Goal: Transaction & Acquisition: Purchase product/service

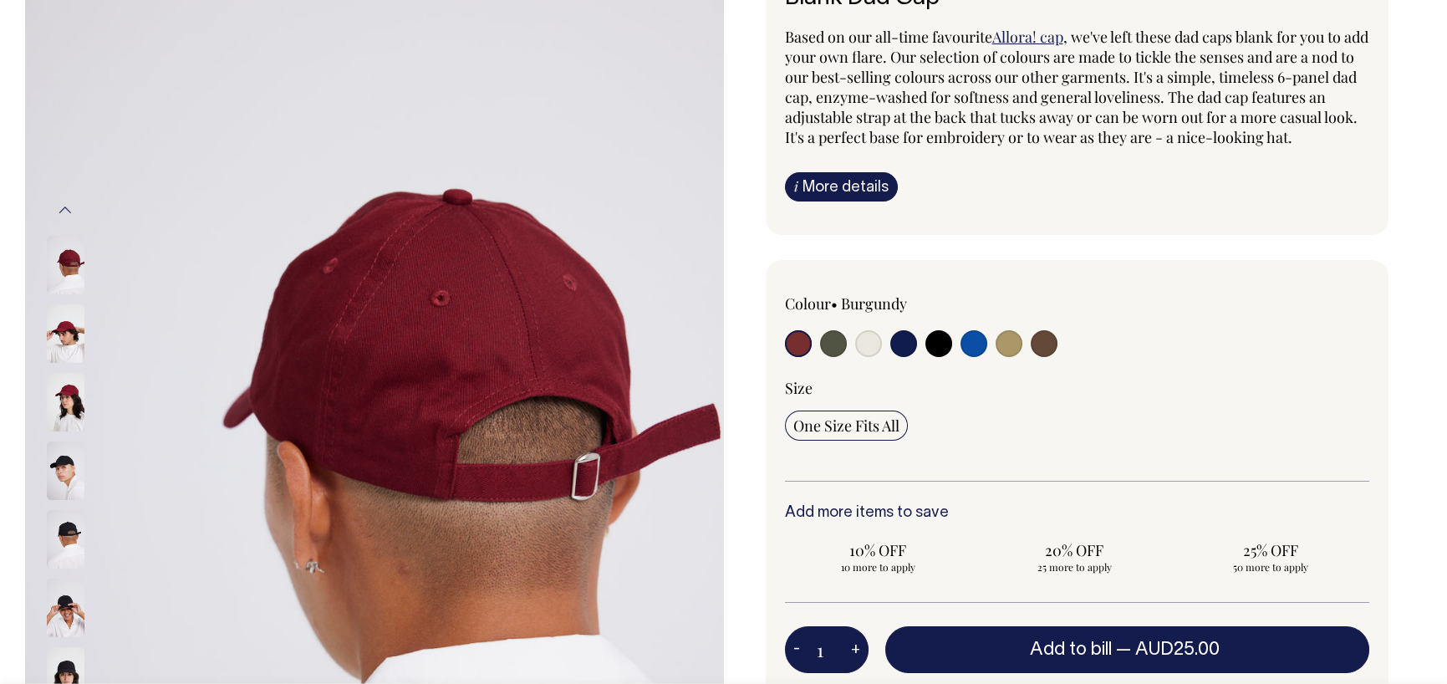
scroll to position [167, 0]
click at [937, 357] on input "radio" at bounding box center [938, 343] width 27 height 27
radio input "true"
select select "Black"
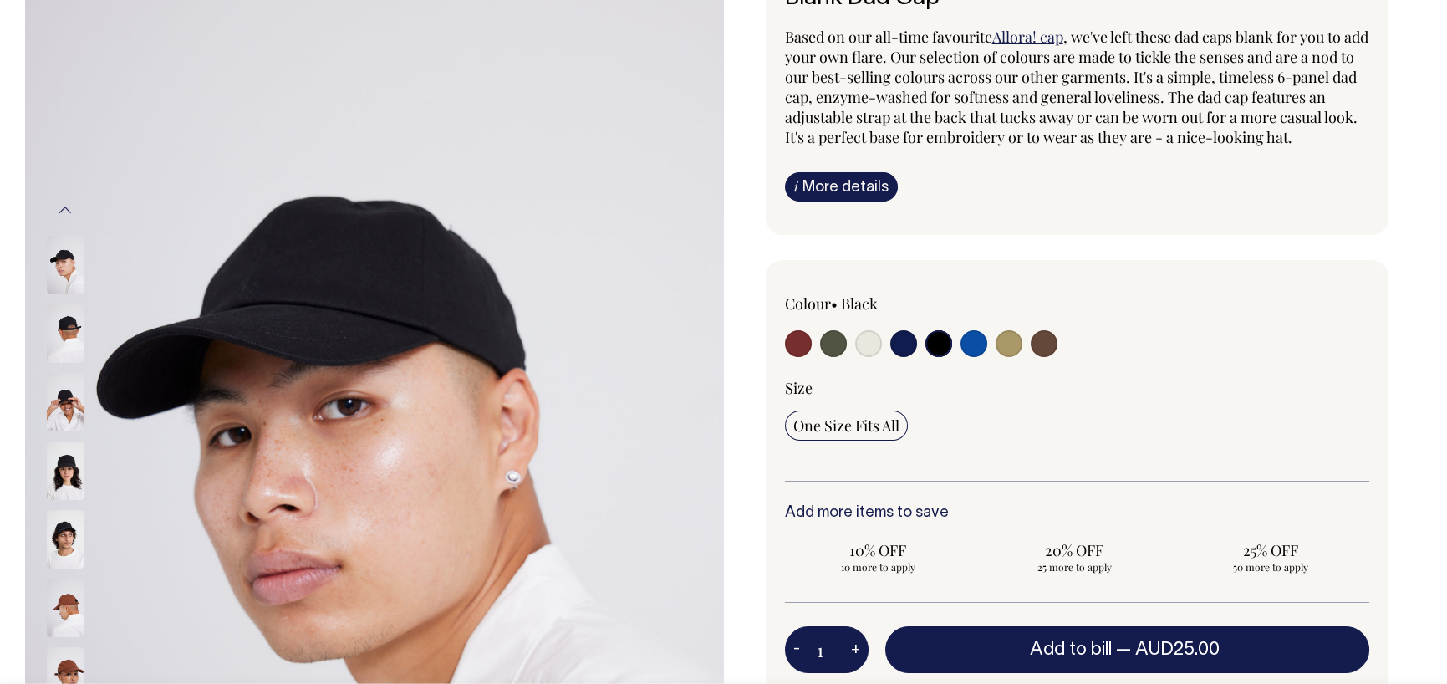
click at [918, 361] on div at bounding box center [902, 345] width 234 height 31
click at [908, 357] on input "radio" at bounding box center [903, 343] width 27 height 27
radio input "true"
select select "Dark Navy"
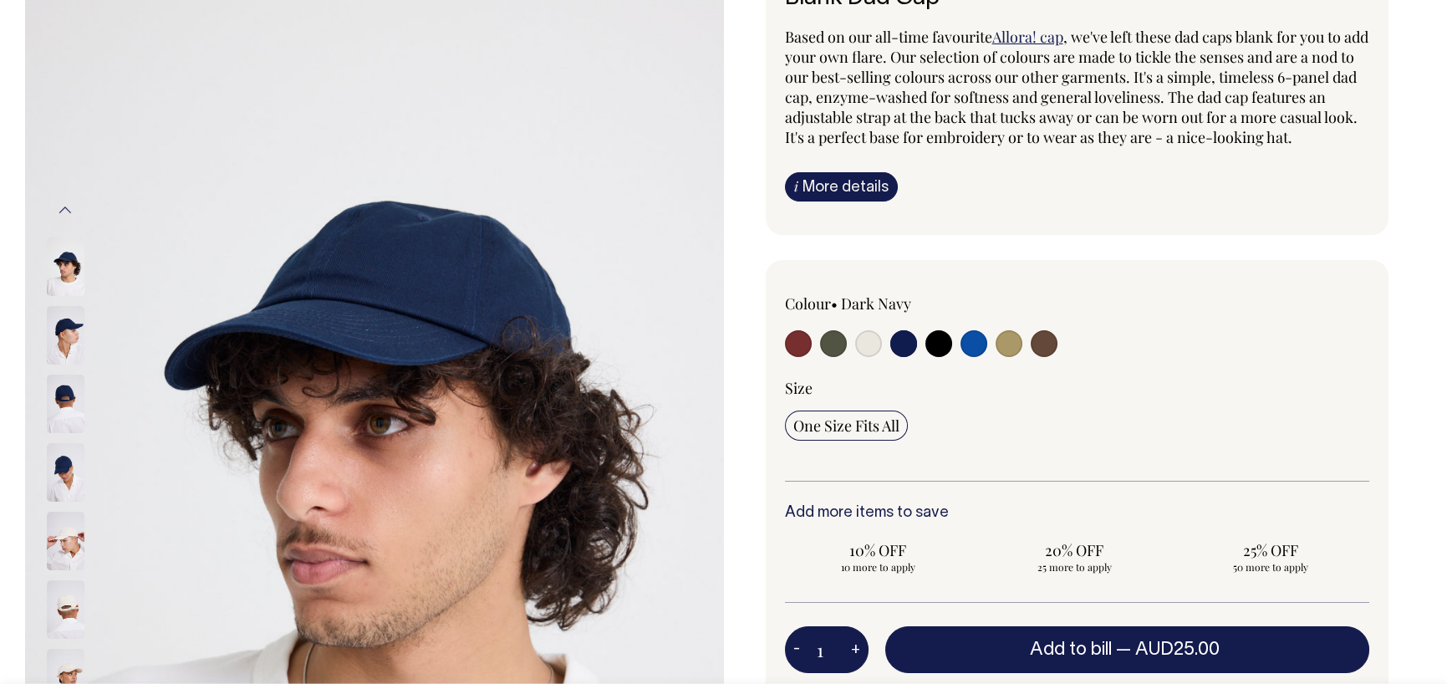
click at [968, 357] on input "radio" at bounding box center [973, 343] width 27 height 27
radio input "true"
select select "Worker Blue"
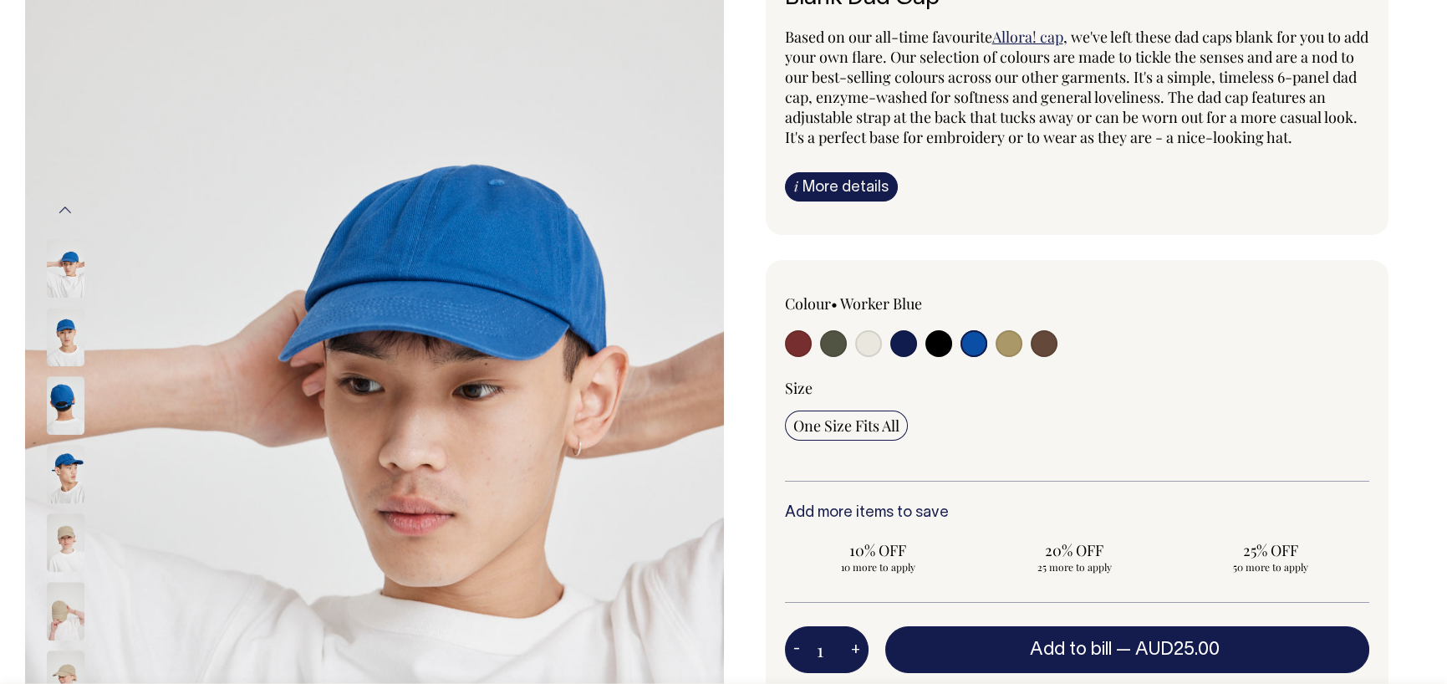
click at [961, 357] on input "radio" at bounding box center [973, 343] width 27 height 27
click at [971, 357] on input "radio" at bounding box center [973, 343] width 27 height 27
click at [68, 452] on img at bounding box center [66, 474] width 38 height 59
click at [1016, 357] on input "radio" at bounding box center [1008, 343] width 27 height 27
radio input "true"
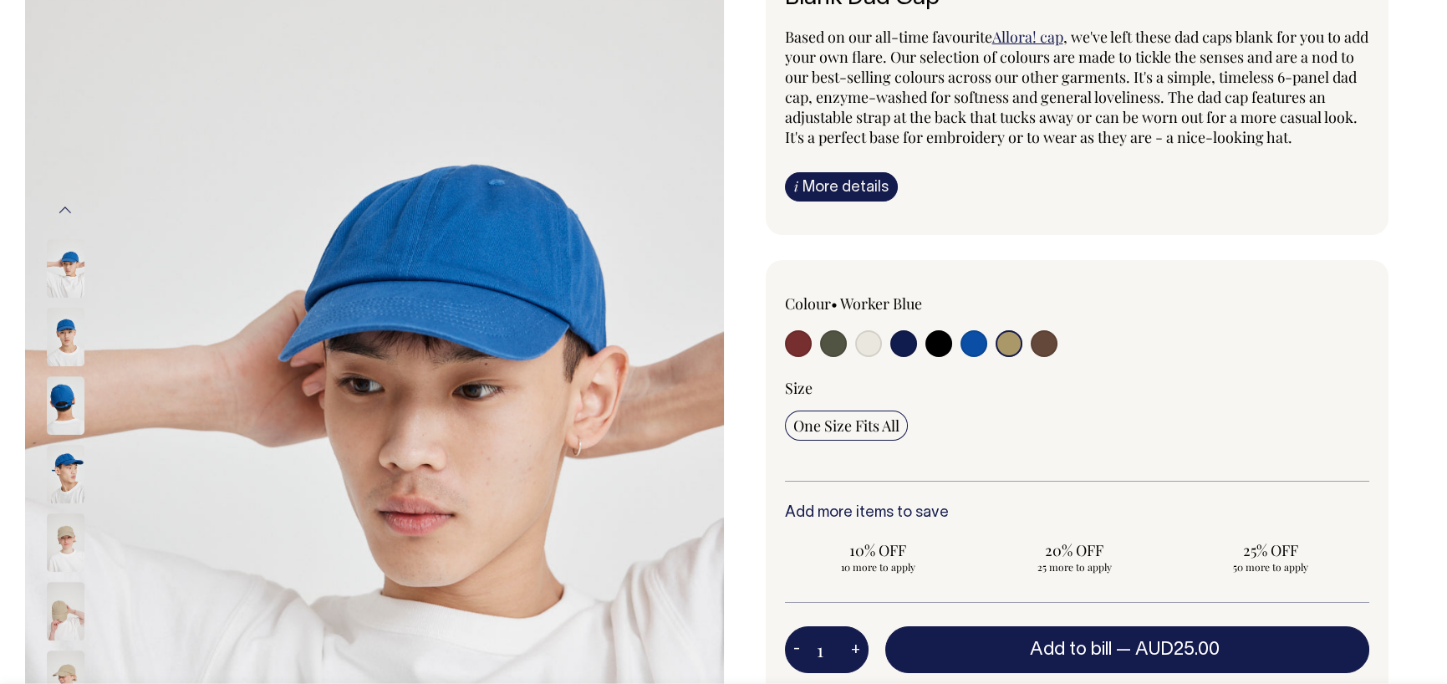
radio input "true"
select select "Washed Khaki"
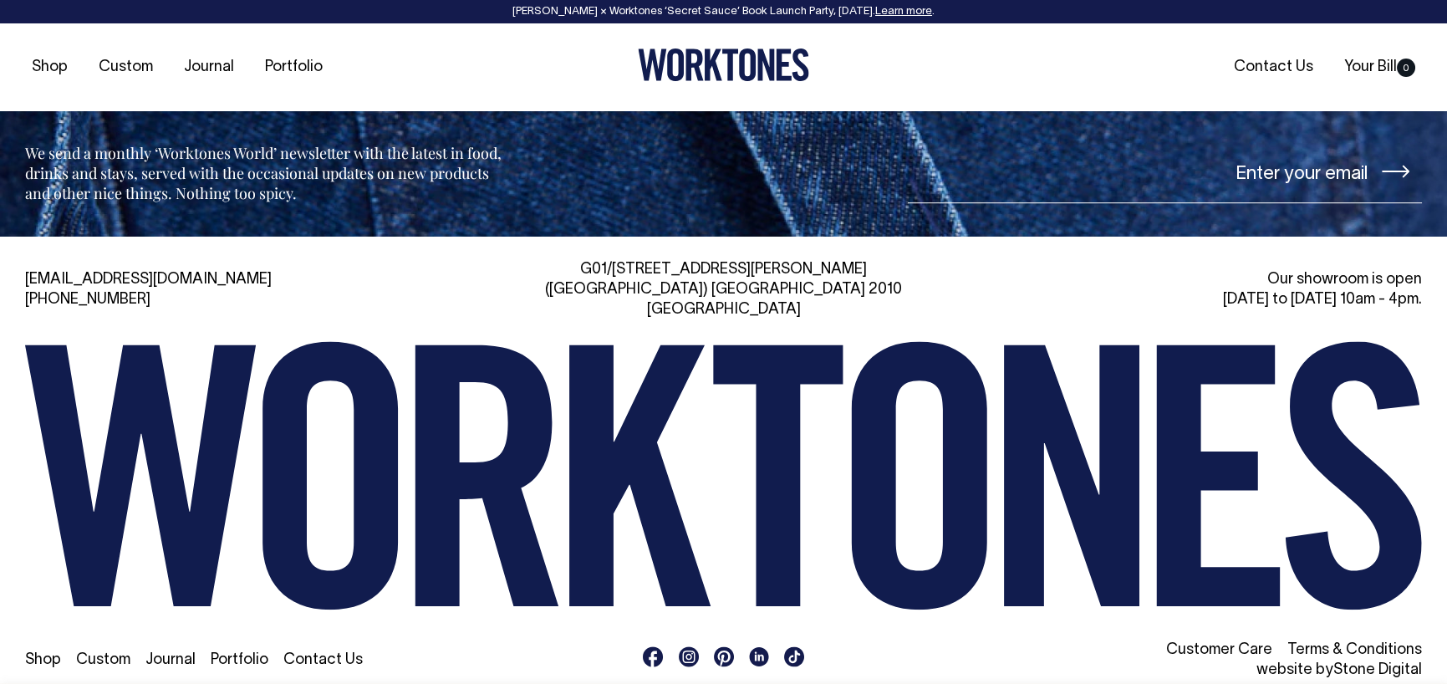
scroll to position [2748, 0]
